Goal: Transaction & Acquisition: Purchase product/service

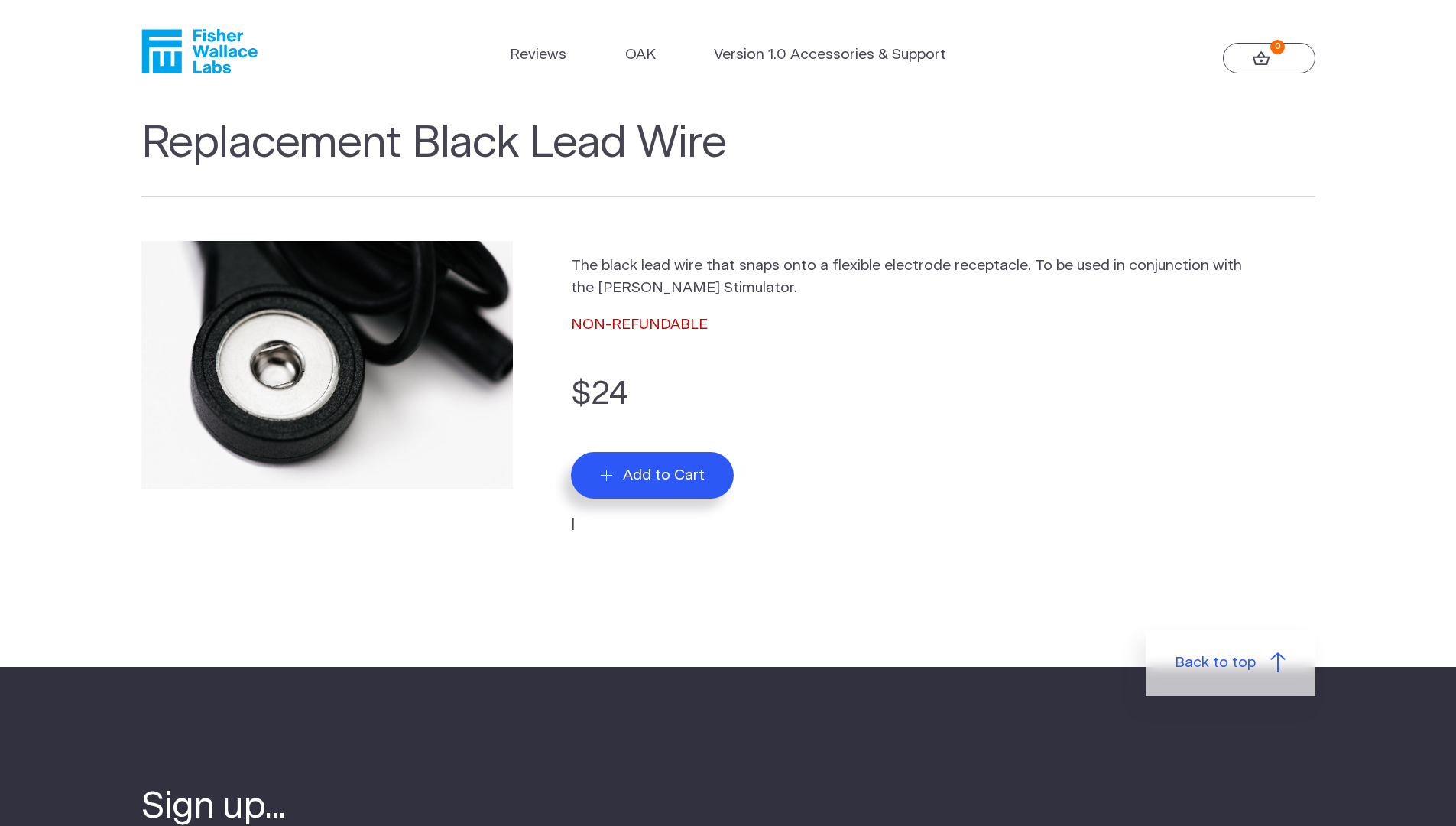
click at [705, 484] on span "Add to Cart" at bounding box center [663, 475] width 82 height 18
